Goal: Find specific page/section

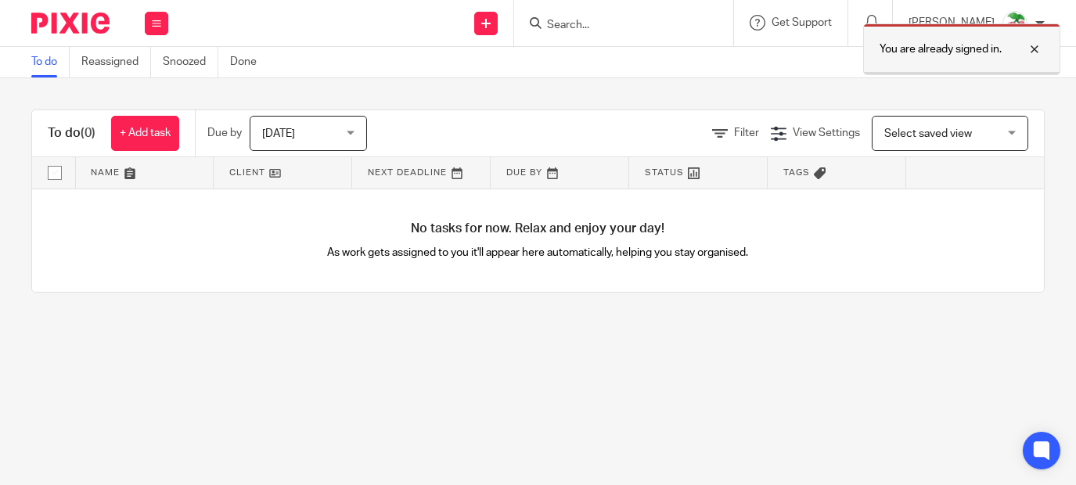
click at [1035, 49] on div at bounding box center [1023, 49] width 42 height 19
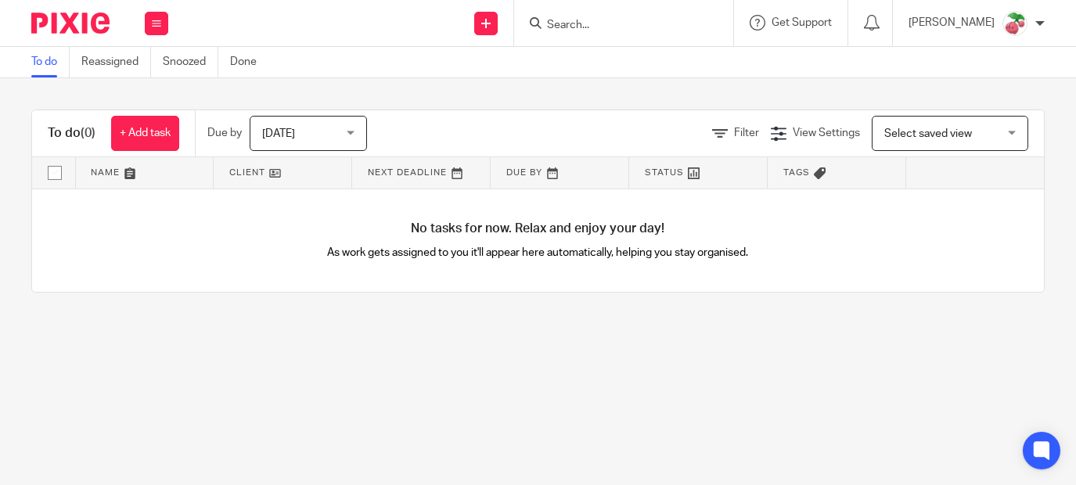
click at [679, 19] on input "Search" at bounding box center [615, 26] width 141 height 14
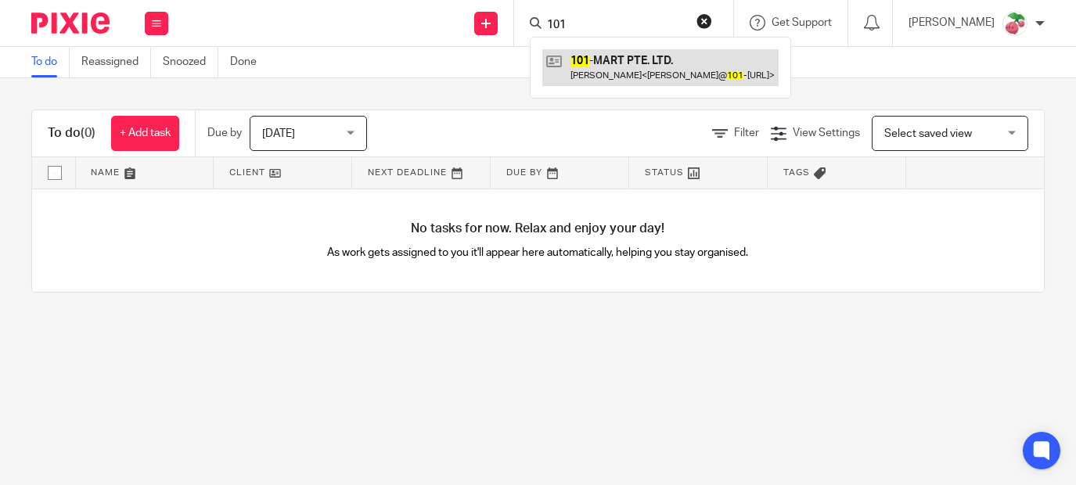
type input "101"
click at [610, 64] on link at bounding box center [660, 67] width 236 height 36
